Goal: Task Accomplishment & Management: Manage account settings

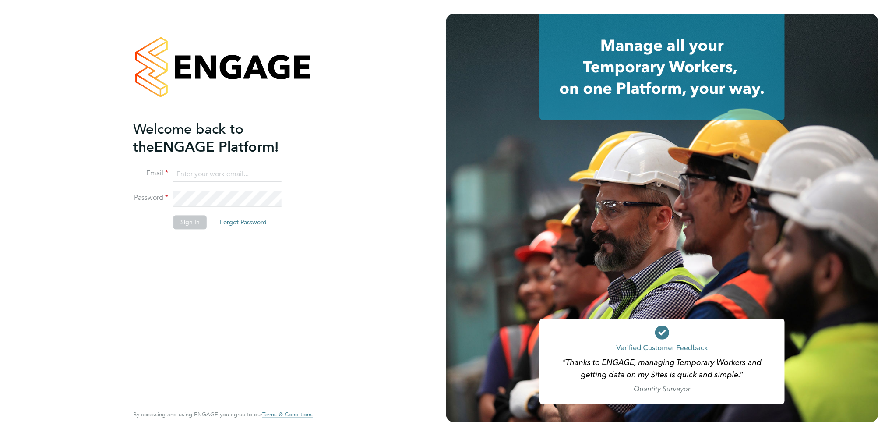
click at [195, 174] on input at bounding box center [227, 174] width 108 height 16
type input "billy.mcnamara@regensolutions.co.uk"
click at [184, 220] on button "Sign In" at bounding box center [189, 222] width 33 height 14
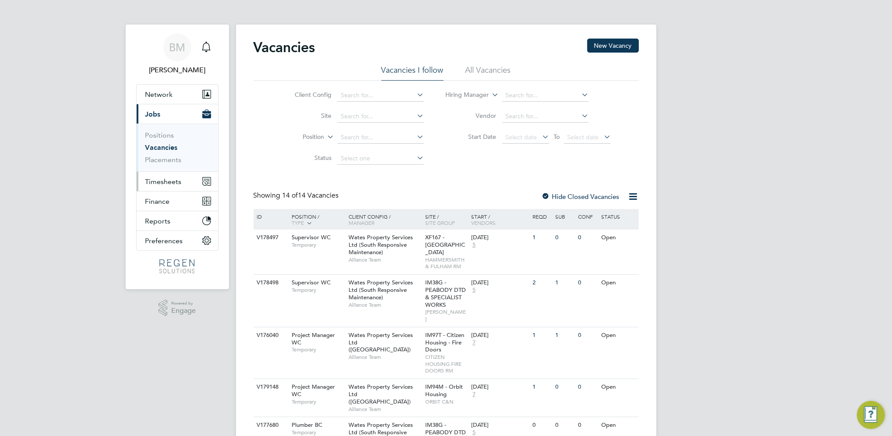
click at [172, 180] on span "Timesheets" at bounding box center [163, 181] width 36 height 8
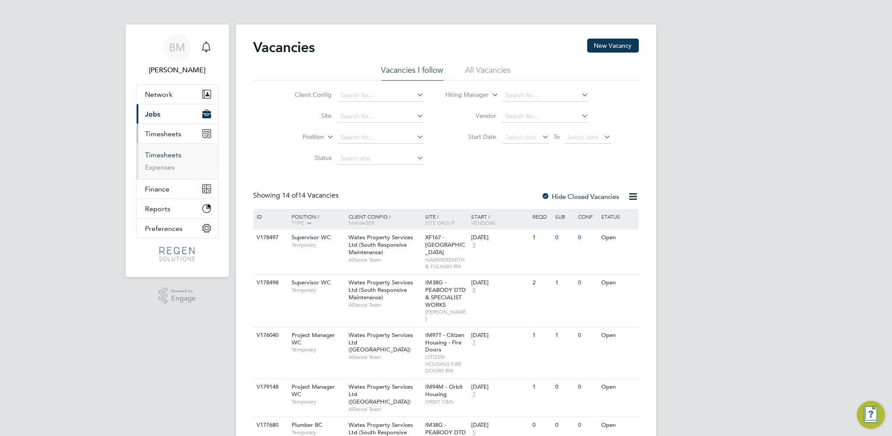
click at [162, 157] on link "Timesheets" at bounding box center [163, 155] width 36 height 8
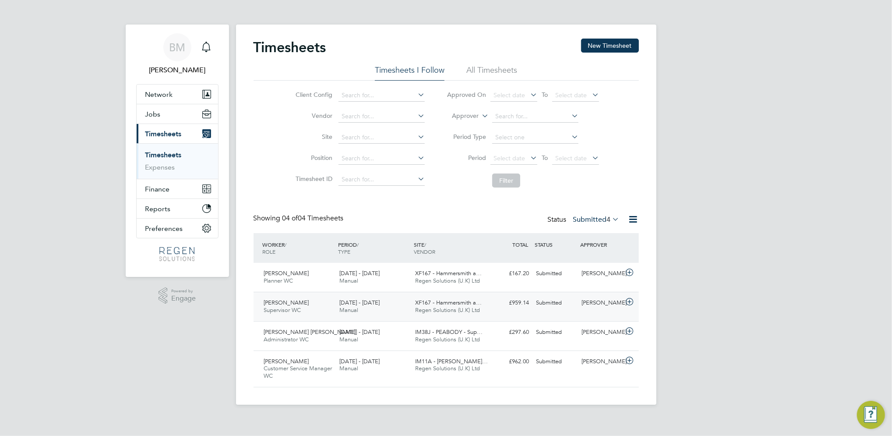
click at [403, 318] on div "Caroline Toll Supervisor WC 23 - 29 Aug 2025 23 - 29 Aug 2025 Manual XF167 - Ha…" at bounding box center [446, 306] width 385 height 29
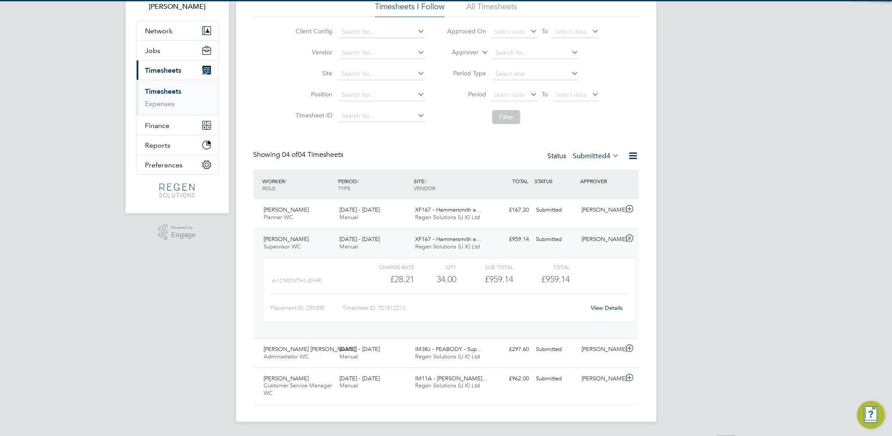
scroll to position [64, 0]
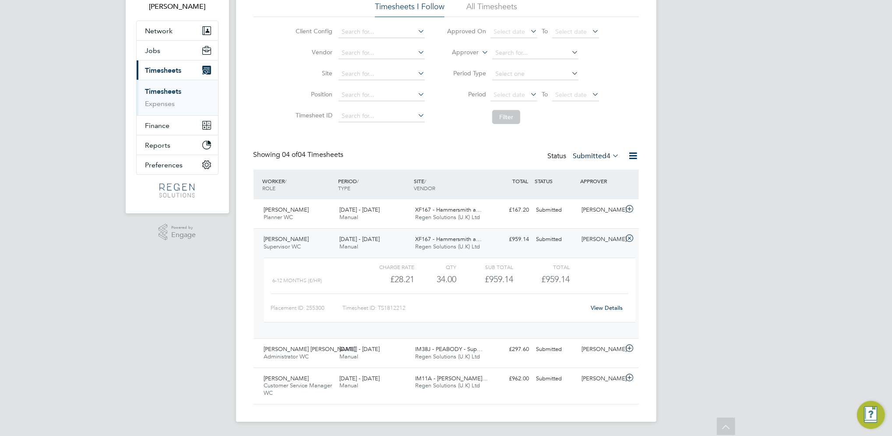
click at [604, 308] on link "View Details" at bounding box center [607, 307] width 32 height 7
click at [300, 233] on div "Caroline Toll Supervisor WC 23 - 29 Aug 2025" at bounding box center [299, 243] width 76 height 22
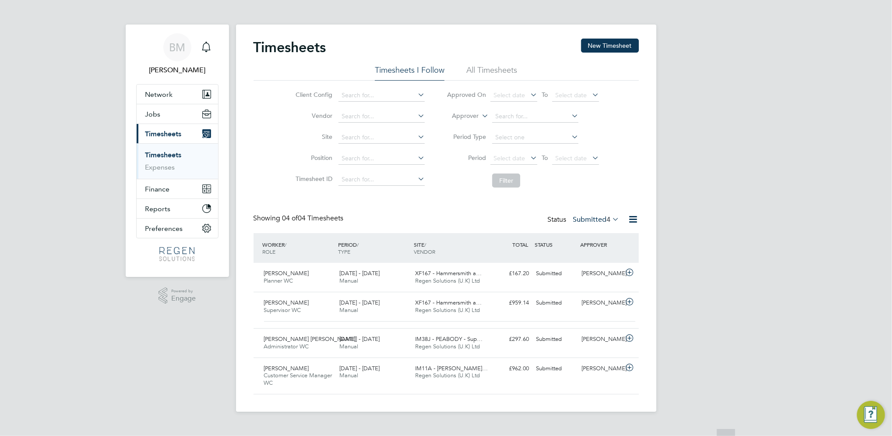
scroll to position [0, 0]
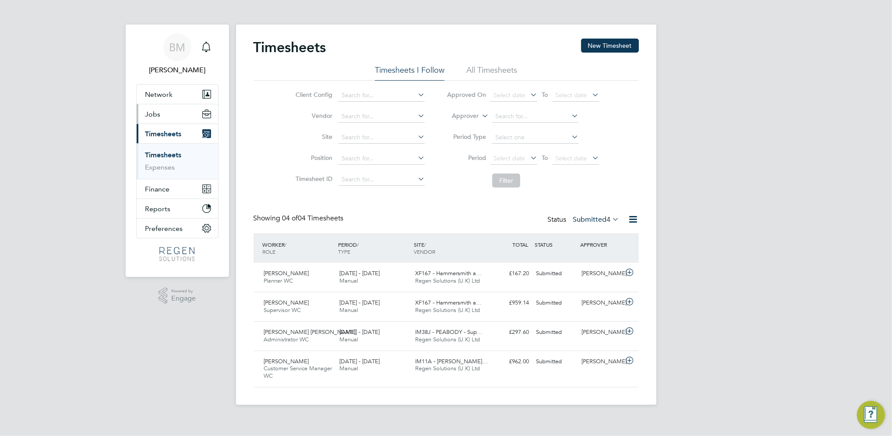
click at [159, 117] on span "Jobs" at bounding box center [152, 114] width 15 height 8
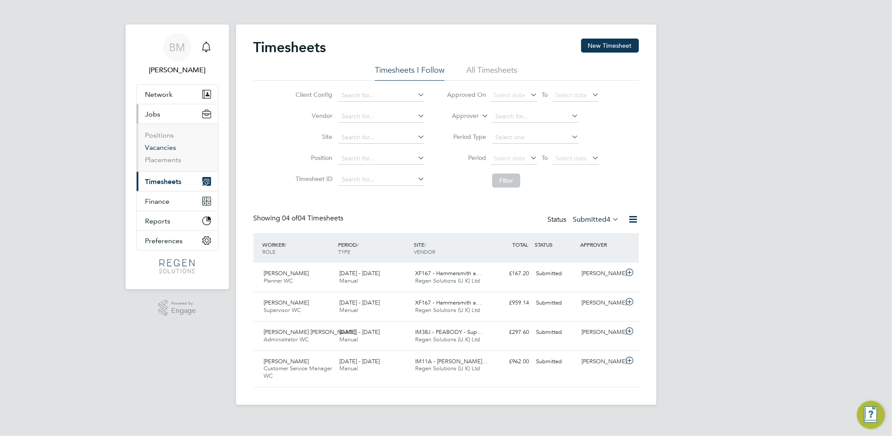
click at [170, 151] on link "Vacancies" at bounding box center [160, 147] width 31 height 8
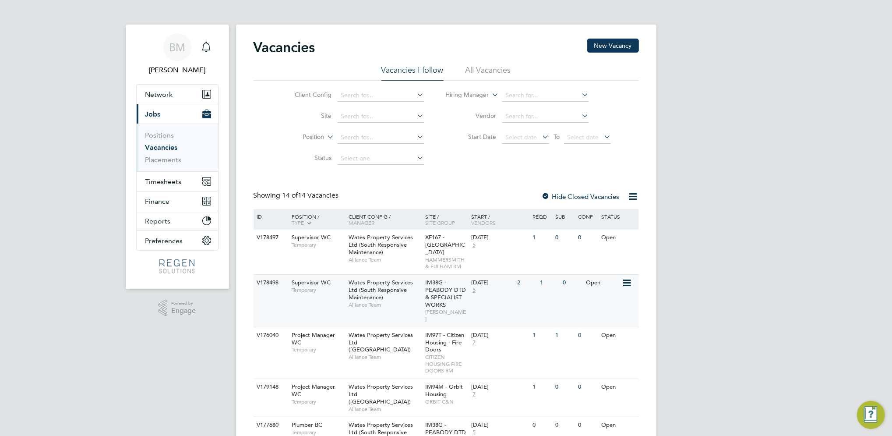
click at [393, 302] on span "Alliance Team" at bounding box center [385, 304] width 72 height 7
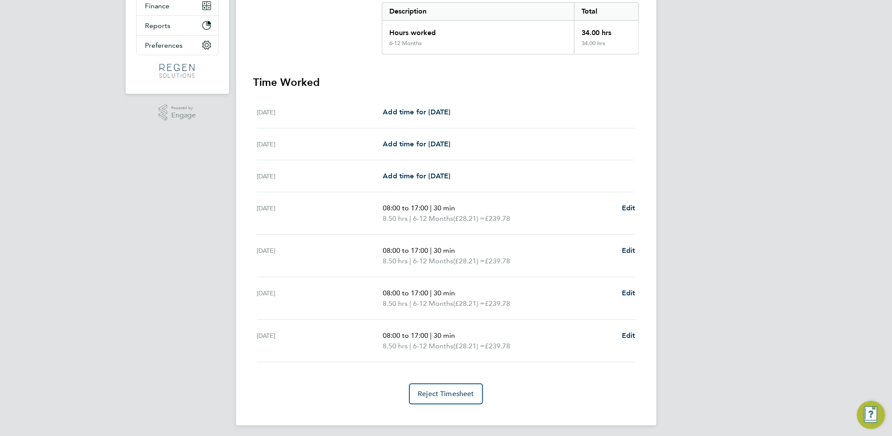
scroll to position [184, 0]
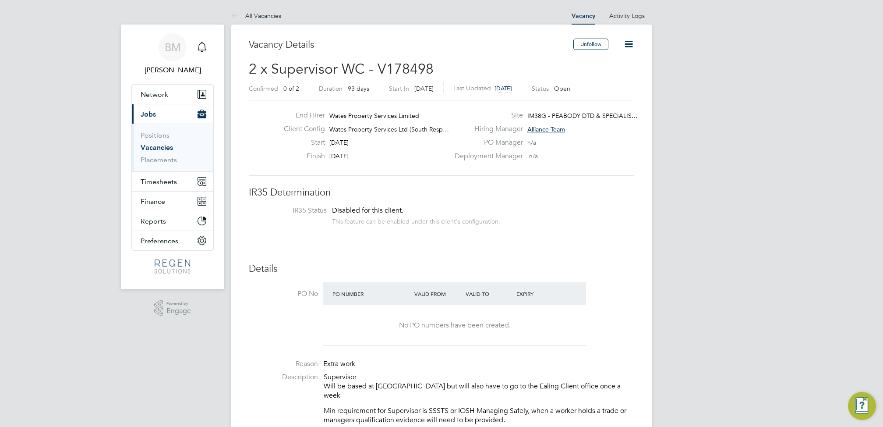
scroll to position [26, 61]
